Goal: Check status: Check status

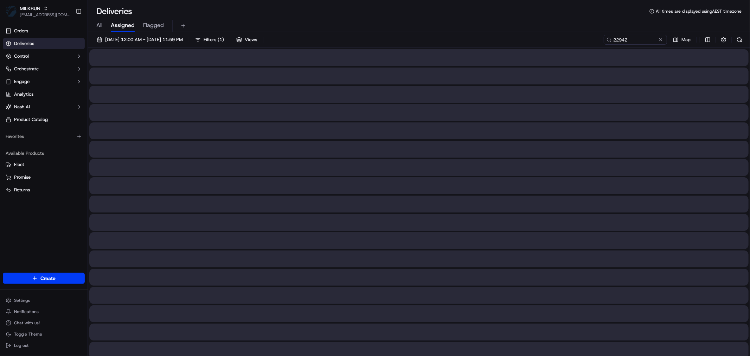
type input "22942"
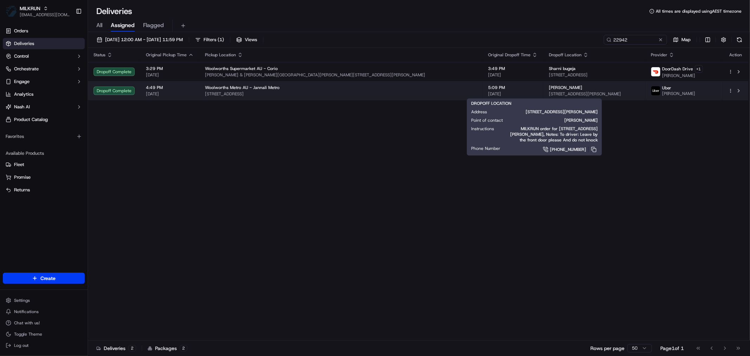
drag, startPoint x: 491, startPoint y: 87, endPoint x: 459, endPoint y: 90, distance: 32.1
click at [549, 90] on div "[PERSON_NAME]" at bounding box center [594, 88] width 91 height 6
copy span "[PERSON_NAME]"
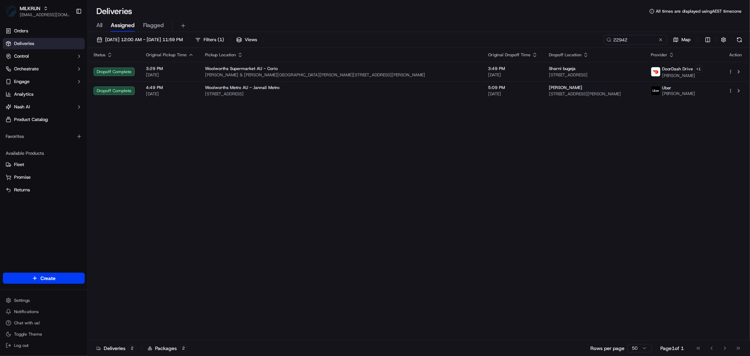
click at [195, 33] on div "[DATE] 12:00 AM - [DATE] 11:59 PM Filters ( 1 ) Views 22942 Map Status Original…" at bounding box center [419, 194] width 662 height 325
click at [183, 43] on span "[DATE] 12:00 AM - [DATE] 11:59 PM" at bounding box center [144, 40] width 78 height 6
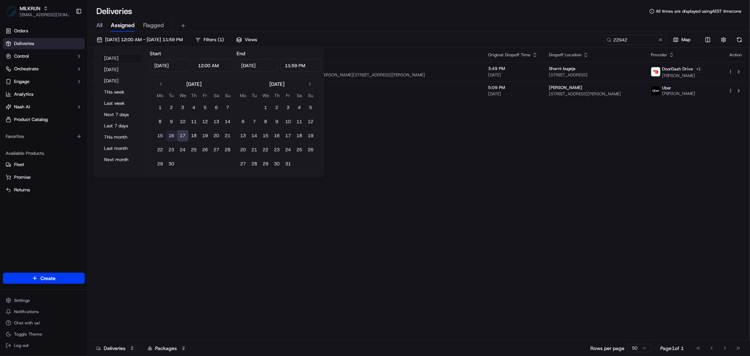
click at [173, 136] on button "16" at bounding box center [171, 135] width 11 height 11
type input "[DATE]"
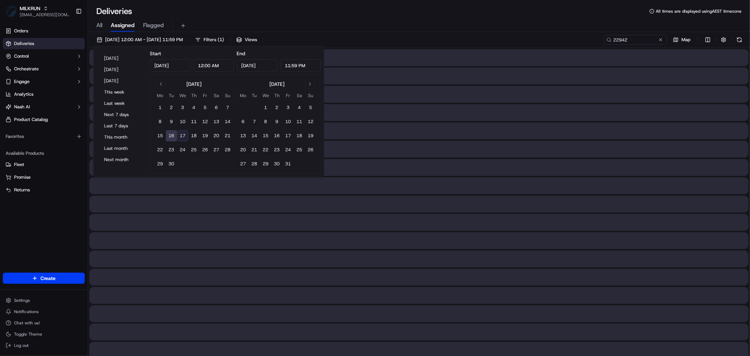
click at [173, 136] on button "16" at bounding box center [171, 135] width 11 height 11
click at [641, 39] on input "22942" at bounding box center [625, 40] width 84 height 10
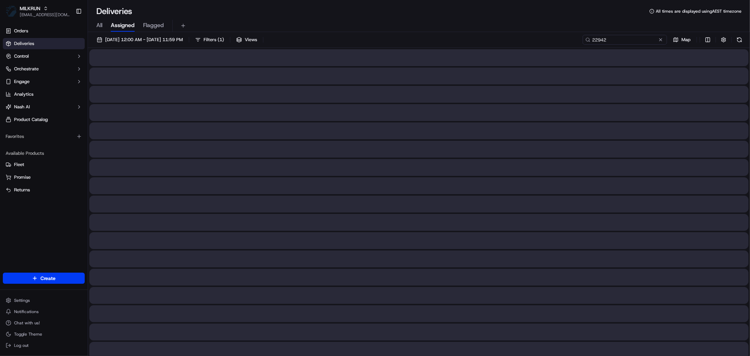
click at [636, 39] on input "22942" at bounding box center [625, 40] width 84 height 10
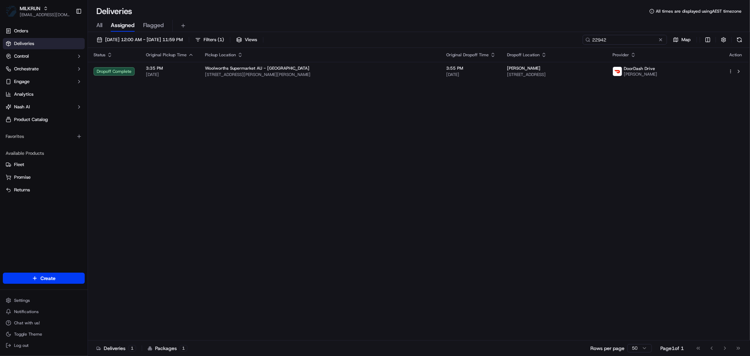
paste input "aya el maredli"
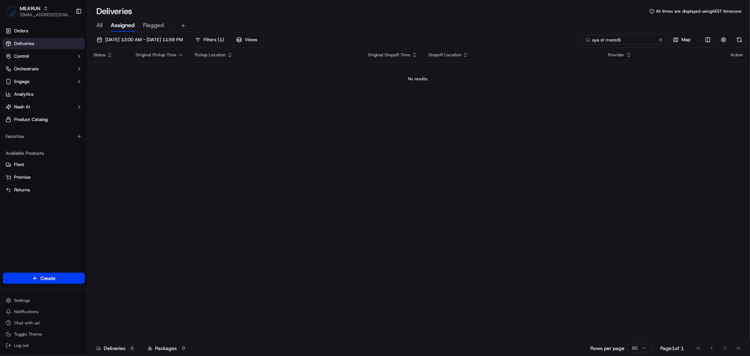
click at [594, 40] on input "aya el maredli" at bounding box center [625, 40] width 84 height 10
click at [644, 40] on input "aya el maredli" at bounding box center [625, 40] width 84 height 10
type input "aya el maredli"
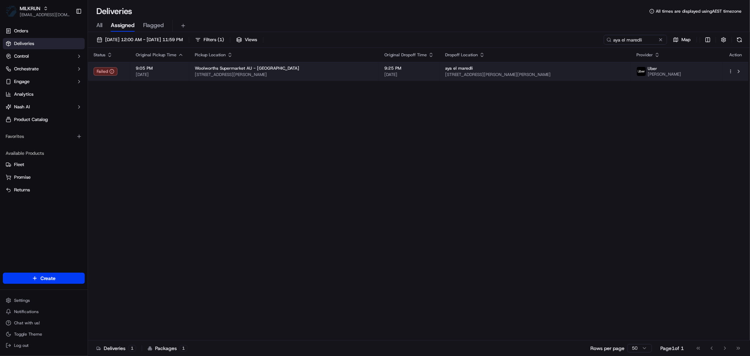
click at [373, 75] on span "[STREET_ADDRESS][PERSON_NAME]" at bounding box center [284, 75] width 178 height 6
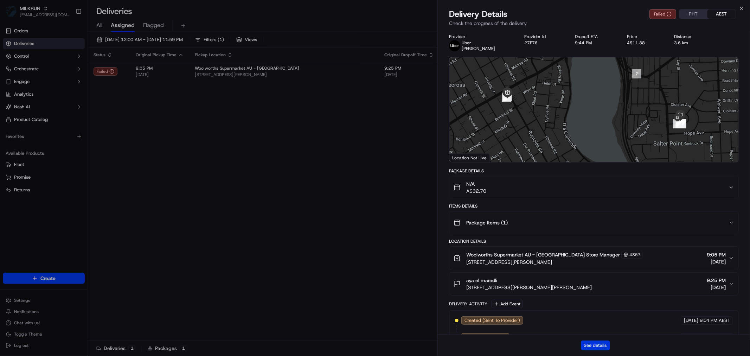
click at [593, 341] on button "See details" at bounding box center [595, 346] width 29 height 10
